Goal: Task Accomplishment & Management: Complete application form

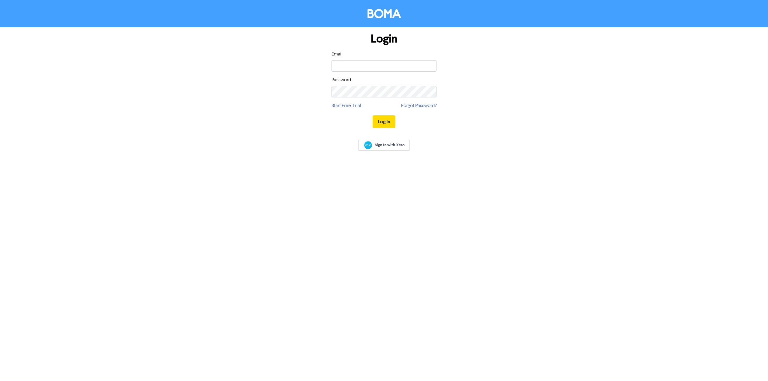
type input "[EMAIL_ADDRESS][DOMAIN_NAME]"
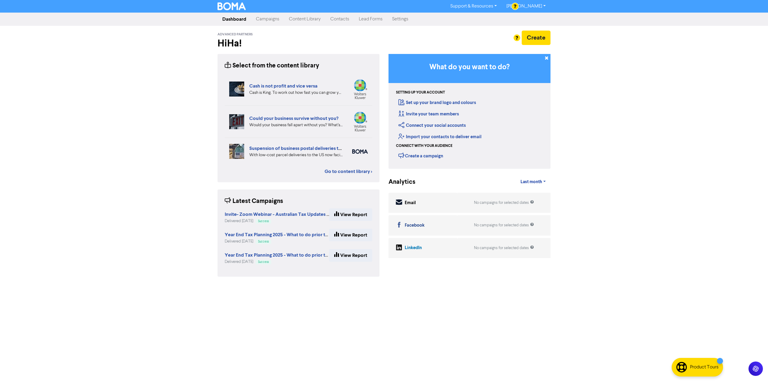
click at [261, 14] on link "Campaigns" at bounding box center [267, 19] width 33 height 12
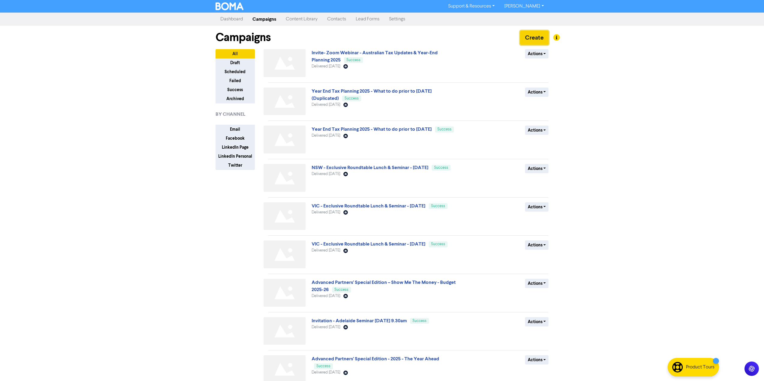
click at [534, 32] on button "Create" at bounding box center [534, 38] width 29 height 14
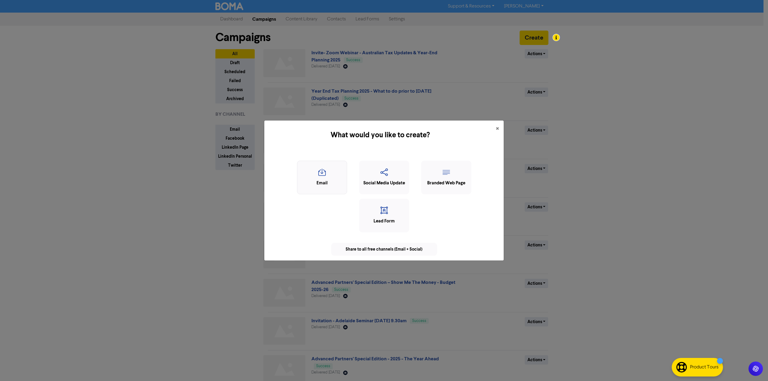
click at [333, 175] on icon "button" at bounding box center [322, 174] width 44 height 11
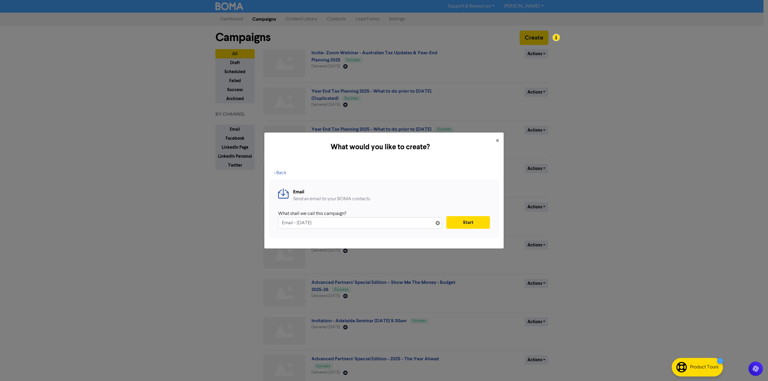
drag, startPoint x: 345, startPoint y: 224, endPoint x: 220, endPoint y: 222, distance: 125.4
click at [220, 222] on div "What would you like to create? × < Back Email Send an email to your BOMA contac…" at bounding box center [384, 190] width 768 height 381
type input "Advanced Partners’ Newsletter - Your Knowledge - [DATE]"
click at [470, 224] on button "Start" at bounding box center [469, 222] width 44 height 13
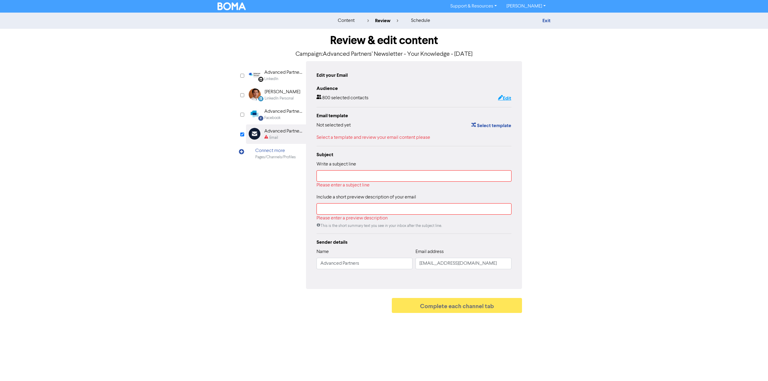
click at [509, 100] on button "Edit" at bounding box center [505, 99] width 14 height 8
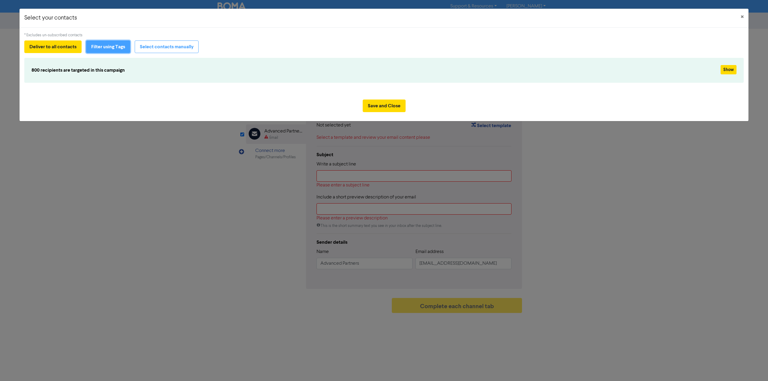
click at [110, 49] on button "Filter using Tags" at bounding box center [108, 47] width 44 height 13
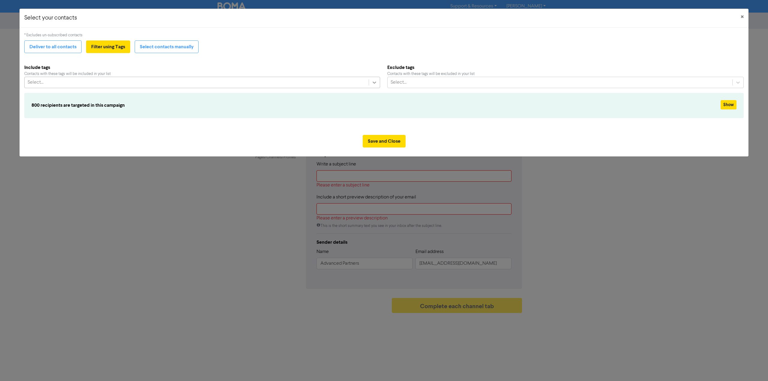
click at [370, 81] on div at bounding box center [374, 82] width 11 height 11
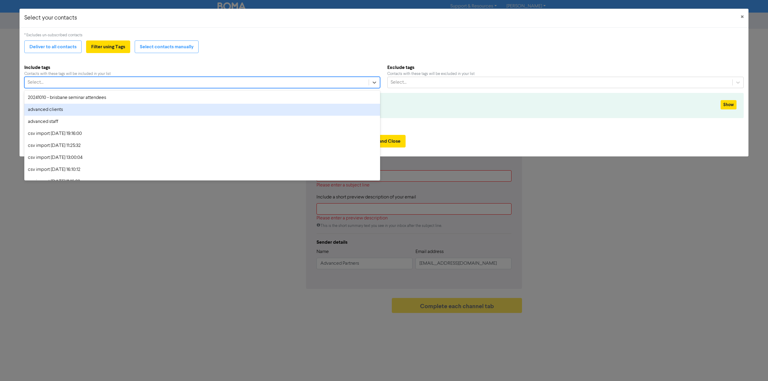
click at [224, 111] on div "advanced clients" at bounding box center [202, 110] width 356 height 12
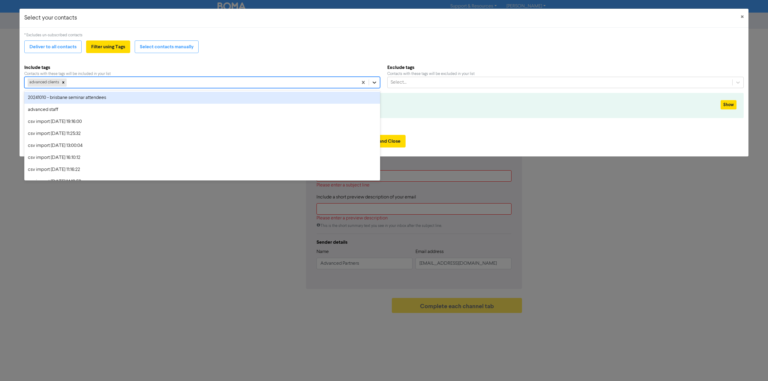
click at [377, 85] on icon at bounding box center [375, 83] width 6 height 6
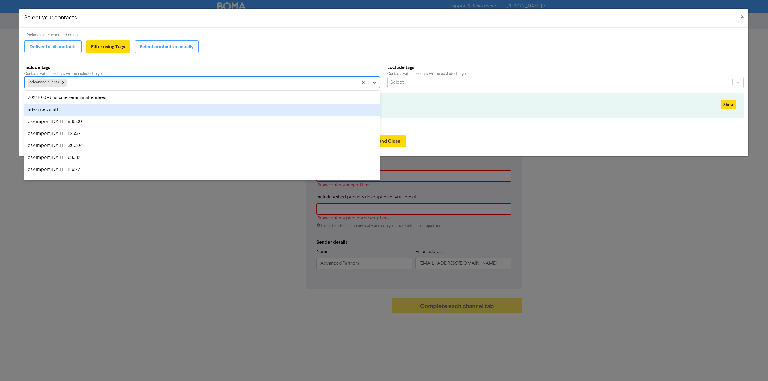
click at [161, 114] on div "advanced staff" at bounding box center [202, 110] width 356 height 12
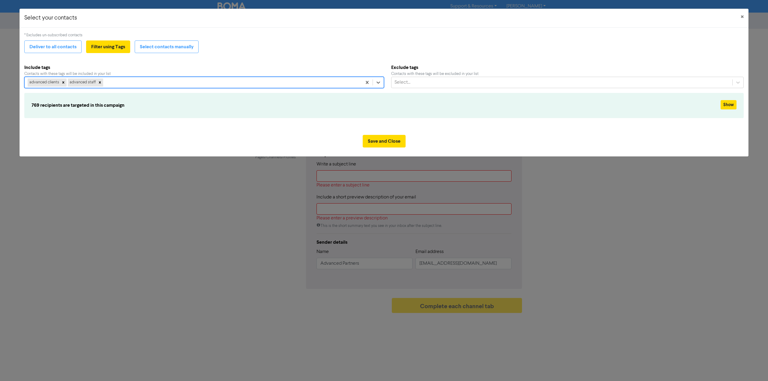
click at [191, 124] on div "* Excludes un-subscribed contacts Deliver to all contacts Filter using Tags Sel…" at bounding box center [384, 78] width 720 height 93
click at [391, 139] on button "Save and Close" at bounding box center [384, 141] width 43 height 13
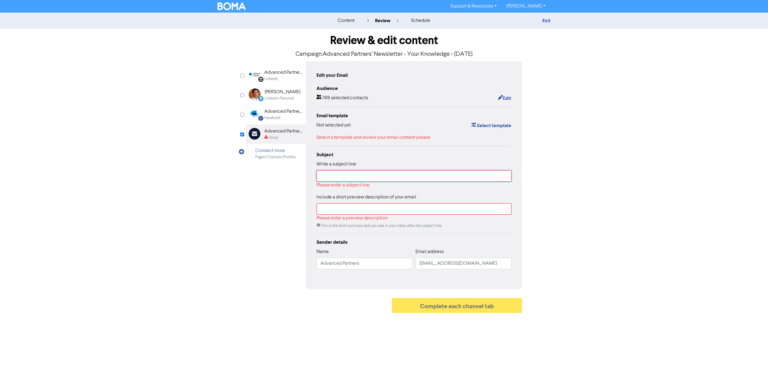
click at [428, 172] on input "text" at bounding box center [414, 175] width 195 height 11
paste input "Advanced Partners’ Newsletter - Your Knowledge - [DATE]"
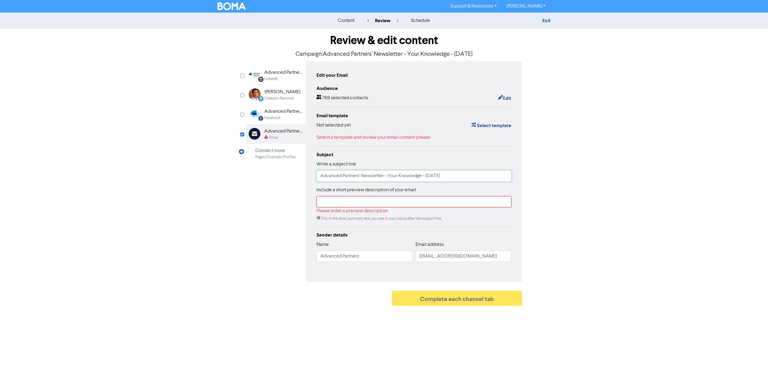
type input "Advanced Partners’ Newsletter - Your Knowledge - [DATE]"
click at [423, 206] on input "text" at bounding box center [414, 201] width 195 height 11
paste input "Advanced Partners’ Newsletter - Your Knowledge - [DATE]"
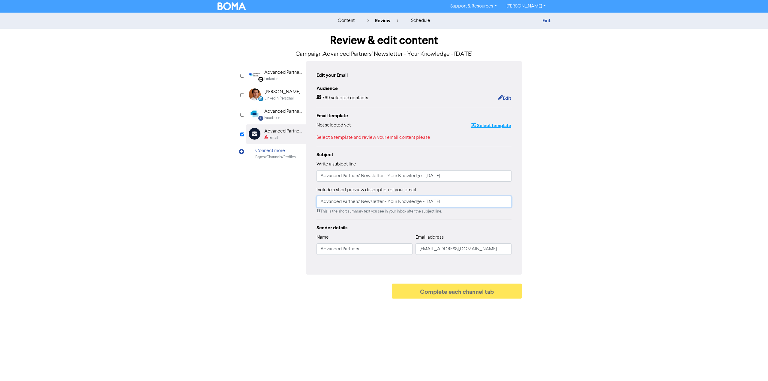
type input "Advanced Partners’ Newsletter - Your Knowledge - [DATE]"
click at [490, 126] on button "Select template" at bounding box center [491, 126] width 41 height 8
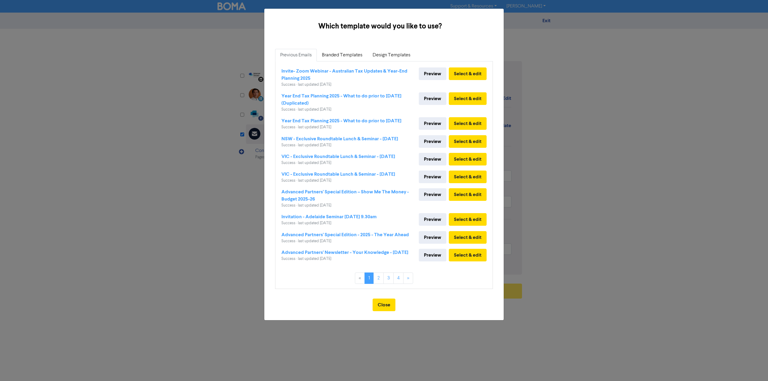
click at [362, 256] on div "Advanced Partners’ Newsletter - Your Knowledge - [DATE]" at bounding box center [344, 252] width 127 height 7
click at [462, 262] on button "Select & edit" at bounding box center [468, 255] width 38 height 13
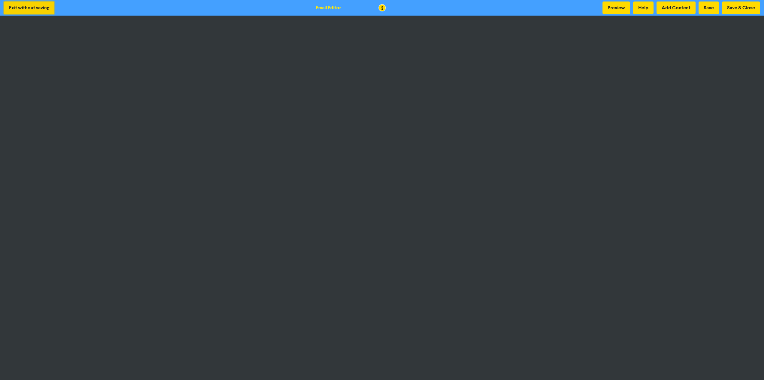
click at [23, 6] on button "Exit without saving" at bounding box center [29, 8] width 50 height 13
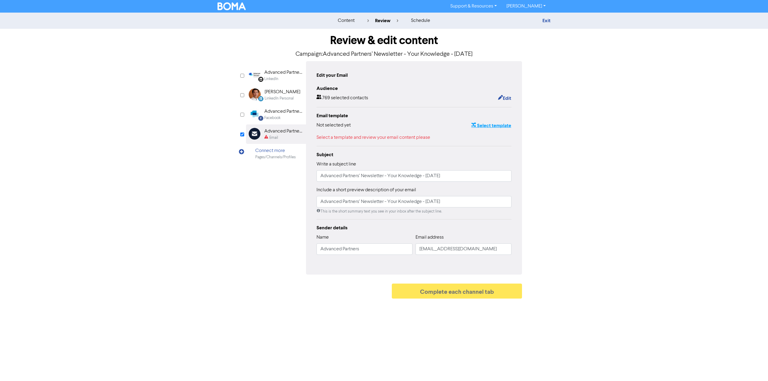
click at [502, 127] on button "Select template" at bounding box center [491, 126] width 41 height 8
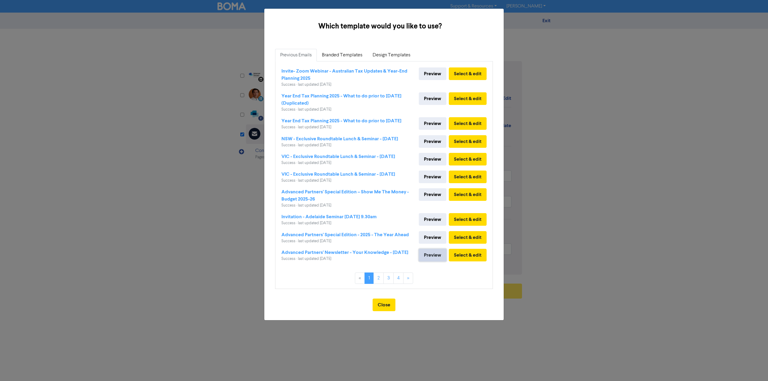
click at [434, 262] on link "Preview" at bounding box center [433, 255] width 28 height 13
click at [470, 262] on button "Select & edit" at bounding box center [468, 255] width 38 height 13
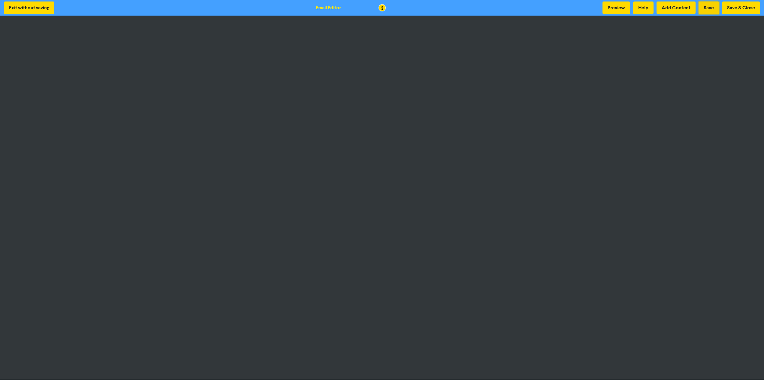
click at [711, 6] on button "Save" at bounding box center [708, 8] width 20 height 13
click at [625, 10] on button "Preview" at bounding box center [616, 8] width 28 height 13
click at [733, 7] on button "Save & Close" at bounding box center [741, 8] width 38 height 13
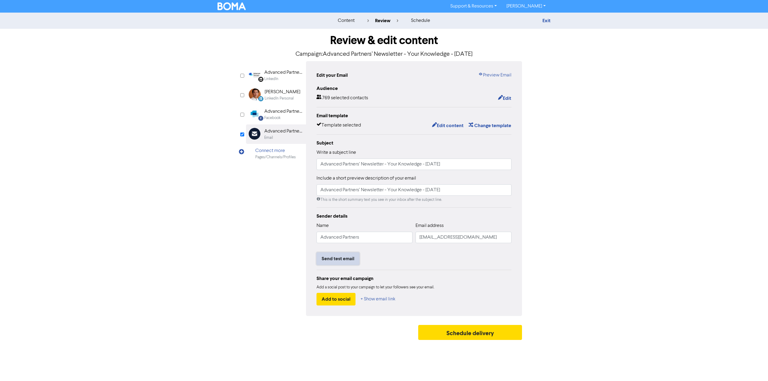
click at [336, 258] on button "Send test email" at bounding box center [338, 259] width 43 height 13
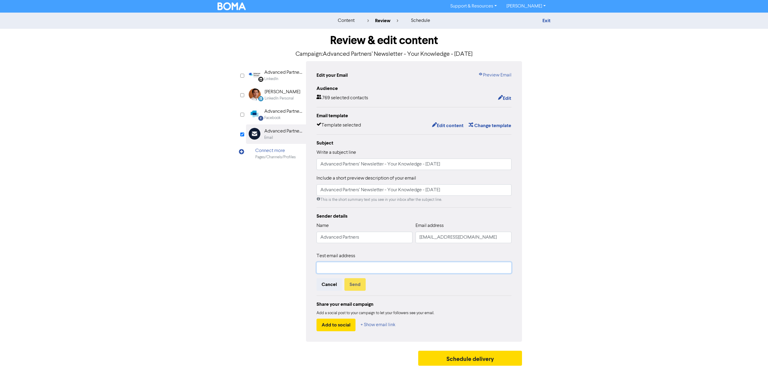
click at [351, 265] on input "text" at bounding box center [414, 267] width 195 height 11
type input "[EMAIL_ADDRESS][DOMAIN_NAME]"
click at [356, 287] on button "Send" at bounding box center [354, 284] width 21 height 13
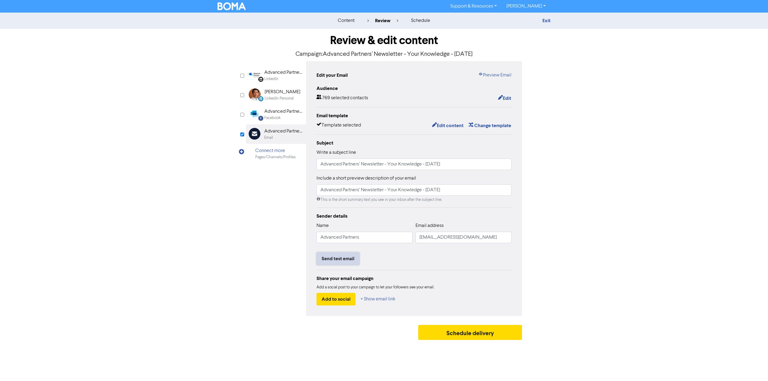
click at [340, 261] on button "Send test email" at bounding box center [338, 259] width 43 height 13
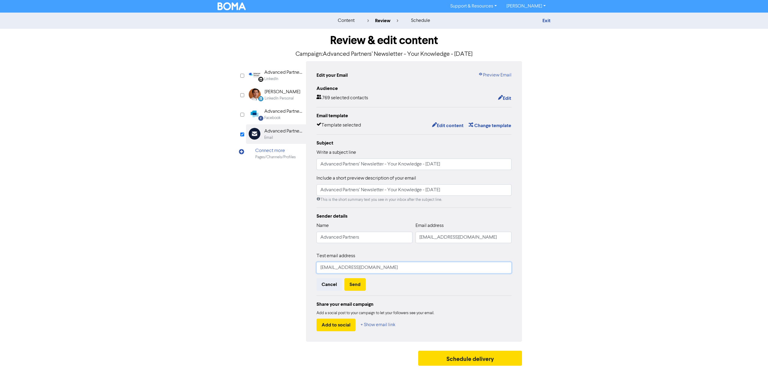
drag, startPoint x: 381, startPoint y: 269, endPoint x: 285, endPoint y: 265, distance: 95.2
click at [285, 265] on div "LinkedIn Page Created with Sketch. Advanced Partners LinkedIn LinkedIn Personal…" at bounding box center [384, 201] width 276 height 281
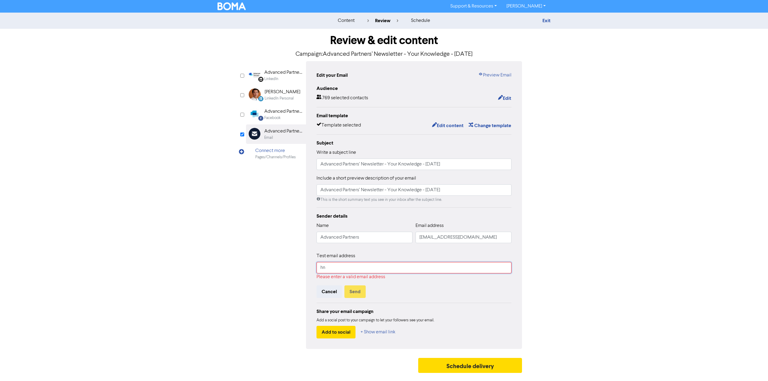
type input "[EMAIL_ADDRESS][DOMAIN_NAME]"
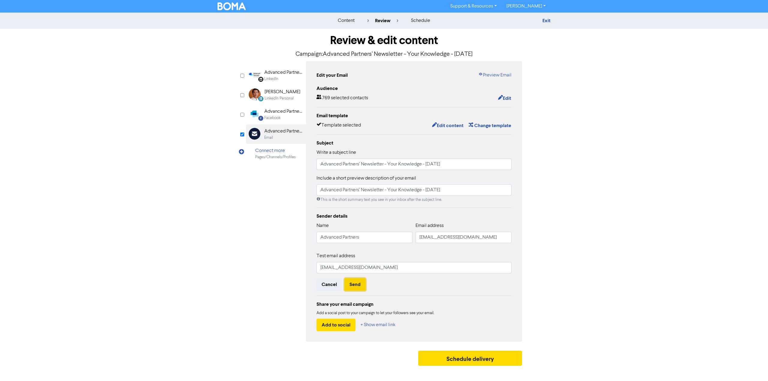
click at [361, 283] on button "Send" at bounding box center [354, 284] width 21 height 13
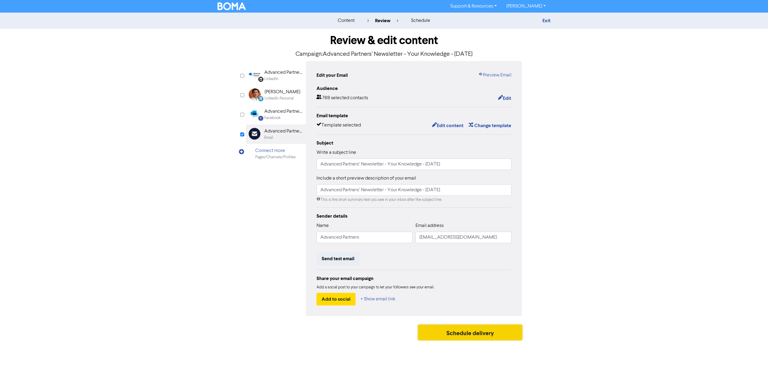
click at [472, 334] on button "Schedule delivery" at bounding box center [470, 332] width 104 height 15
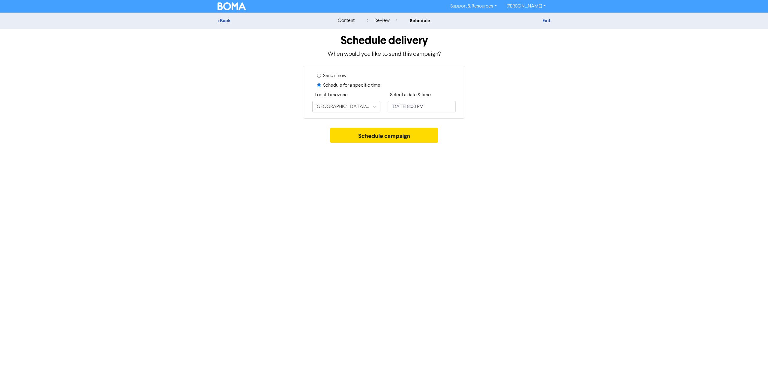
click at [338, 76] on label "Send it now" at bounding box center [334, 75] width 23 height 7
click at [321, 76] on input "Send it now" at bounding box center [319, 76] width 4 height 4
radio input "true"
radio input "false"
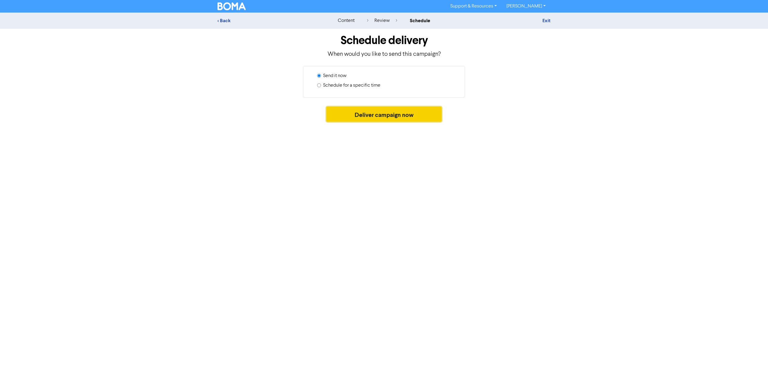
click at [387, 117] on button "Deliver campaign now" at bounding box center [384, 114] width 116 height 15
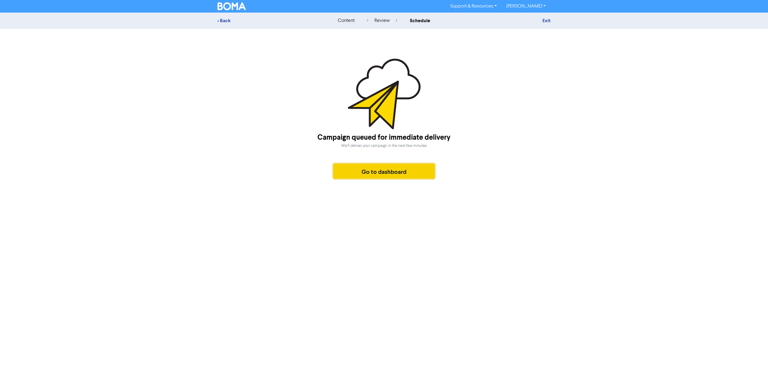
click at [388, 176] on button "Go to dashboard" at bounding box center [383, 171] width 101 height 15
